Goal: Information Seeking & Learning: Get advice/opinions

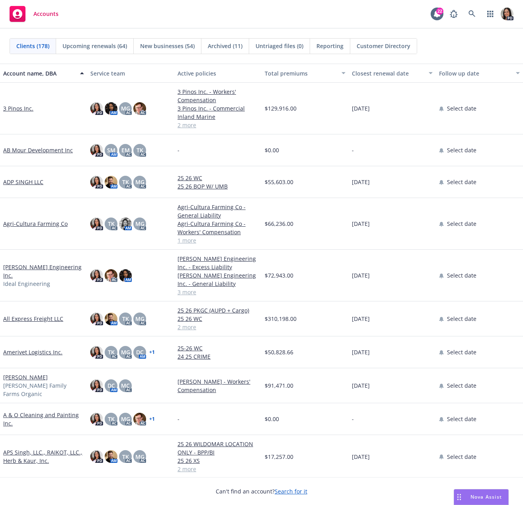
click at [471, 492] on div "Nova Assist" at bounding box center [481, 497] width 54 height 15
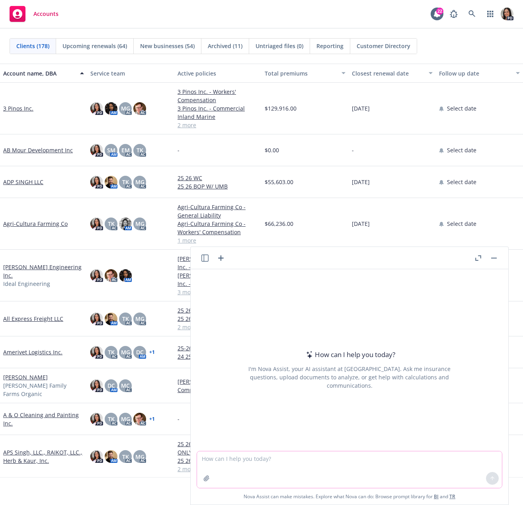
click at [308, 463] on textarea at bounding box center [349, 470] width 305 height 37
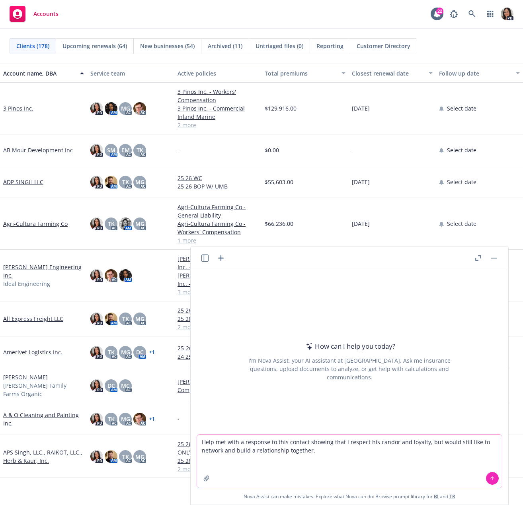
paste textarea "Thank you for the invitation. I am happy to connect with you the second part of…"
type textarea "Help met with a response to this contact showing that i respect his candor and …"
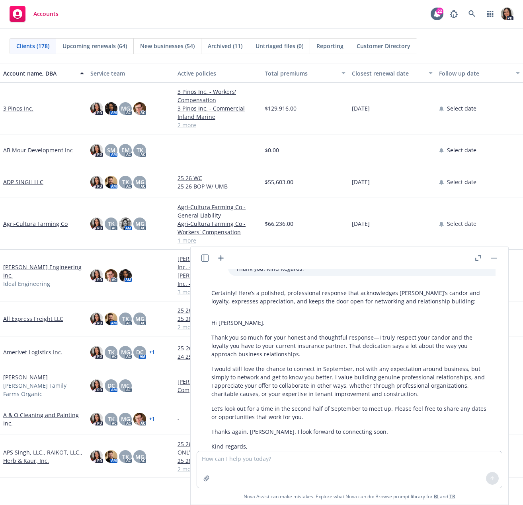
scroll to position [192, 0]
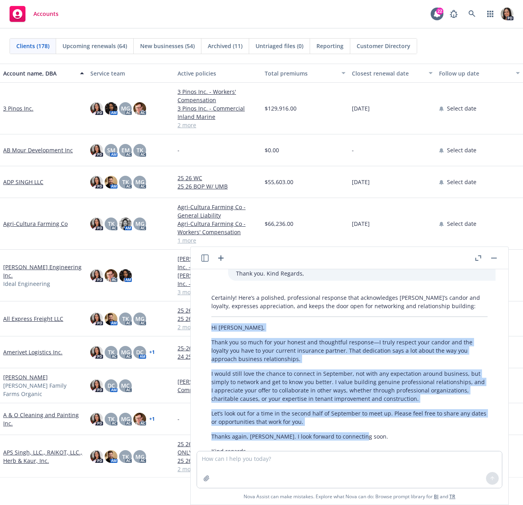
drag, startPoint x: 213, startPoint y: 310, endPoint x: 367, endPoint y: 413, distance: 185.4
click at [367, 413] on div "Certainly! Here’s a polished, professional response that acknowledges [PERSON_N…" at bounding box center [349, 389] width 292 height 198
click at [368, 415] on div "Certainly! Here’s a polished, professional response that acknowledges [PERSON_N…" at bounding box center [349, 389] width 292 height 198
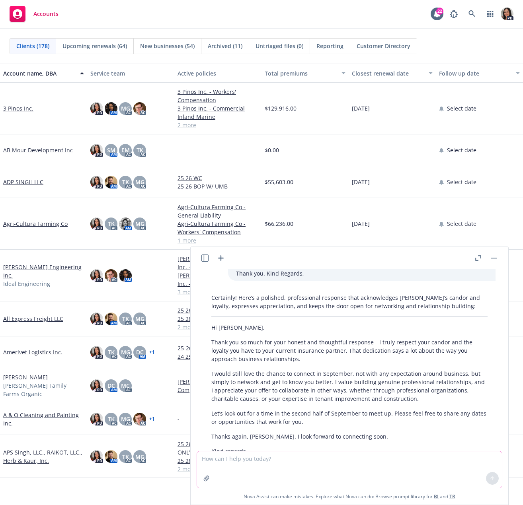
click at [309, 461] on textarea at bounding box center [349, 470] width 305 height 37
type textarea "make this sound more direct and less wordy. remove all em dashes"
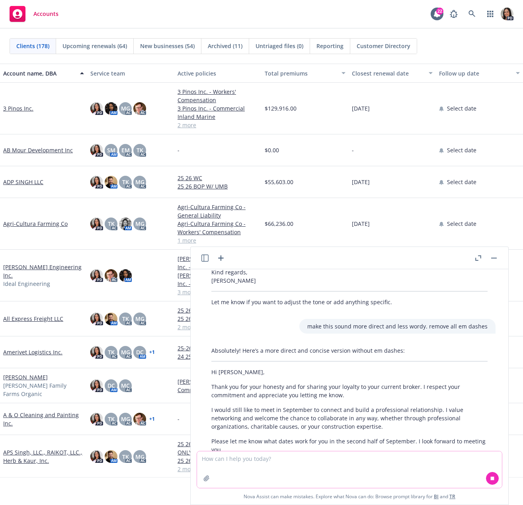
scroll to position [402, 0]
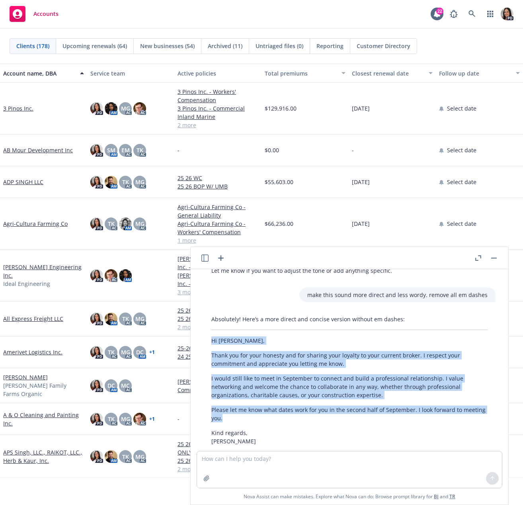
drag, startPoint x: 209, startPoint y: 325, endPoint x: 445, endPoint y: 406, distance: 249.8
click at [445, 406] on div "Absolutely! Here’s a more direct and concise version without em dashes: Hi [PER…" at bounding box center [349, 380] width 292 height 137
copy div "Hi [PERSON_NAME], Thank you for your honesty and for sharing your loyalty to yo…"
